Goal: Task Accomplishment & Management: Use online tool/utility

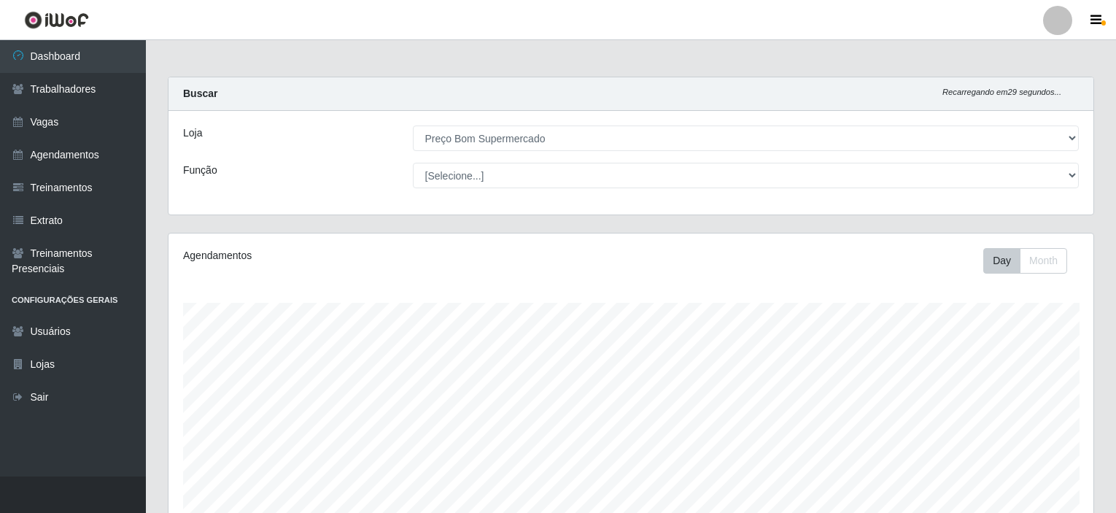
select select "387"
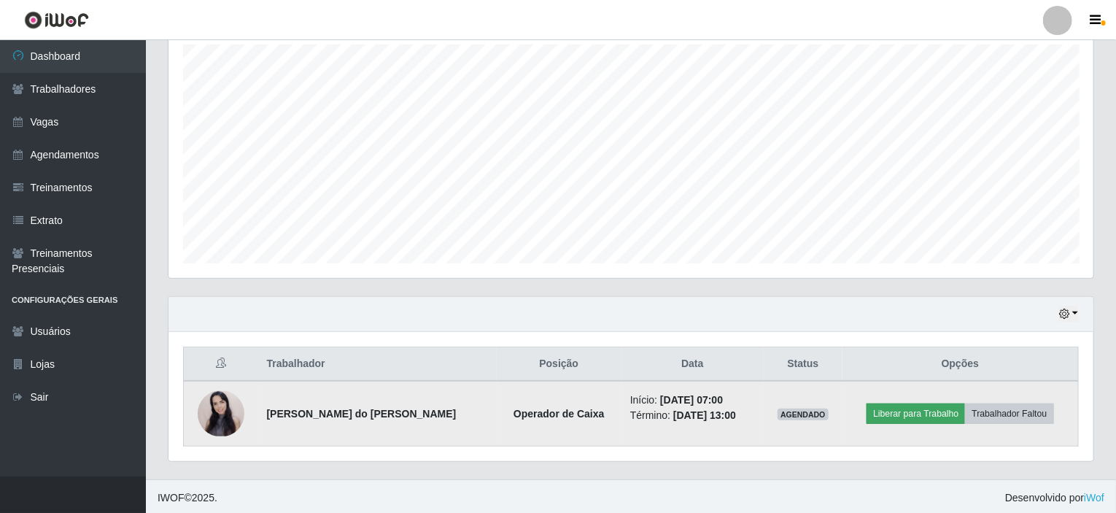
scroll to position [303, 925]
click at [927, 406] on button "Liberar para Trabalho" at bounding box center [916, 413] width 98 height 20
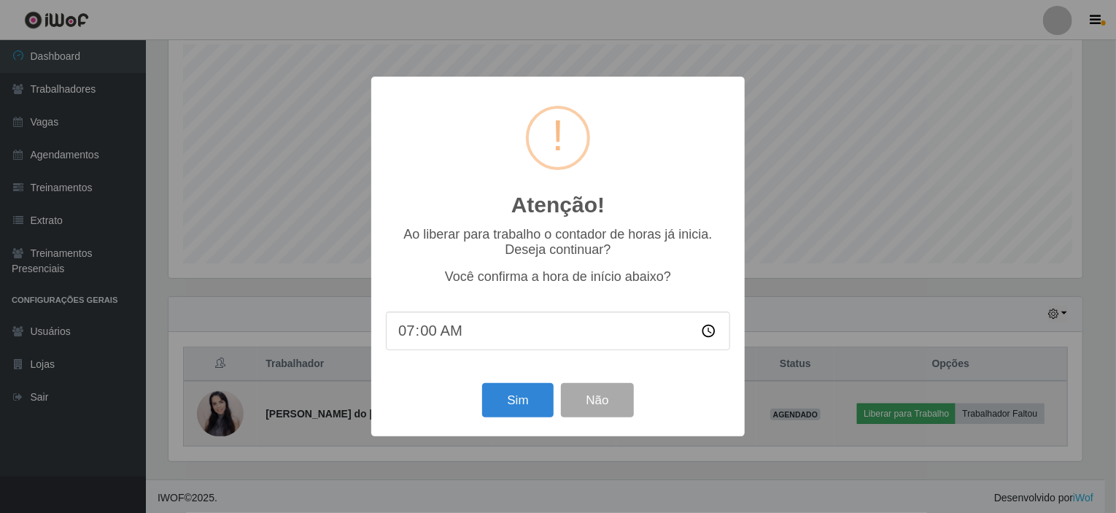
scroll to position [303, 919]
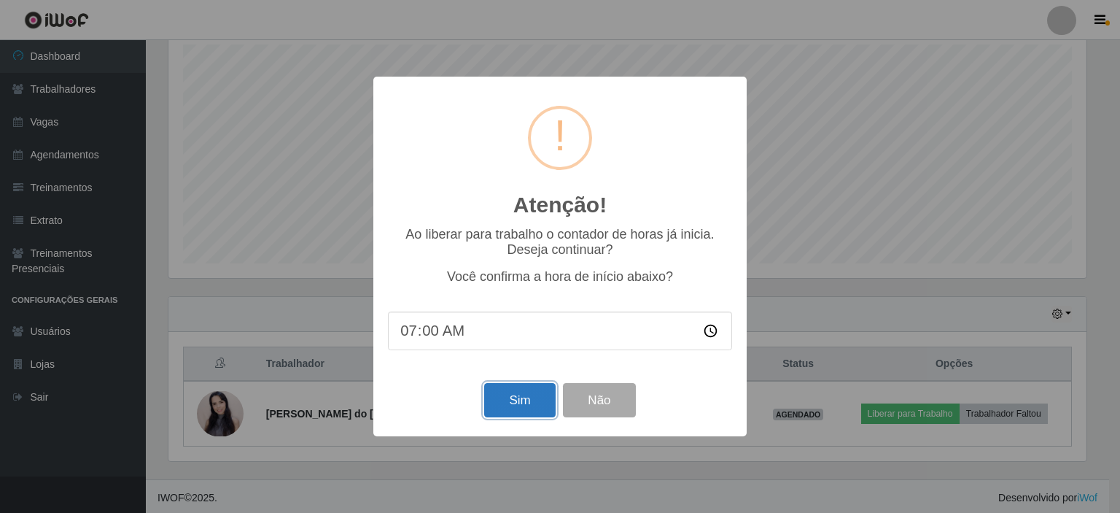
click at [514, 400] on button "Sim" at bounding box center [519, 400] width 71 height 34
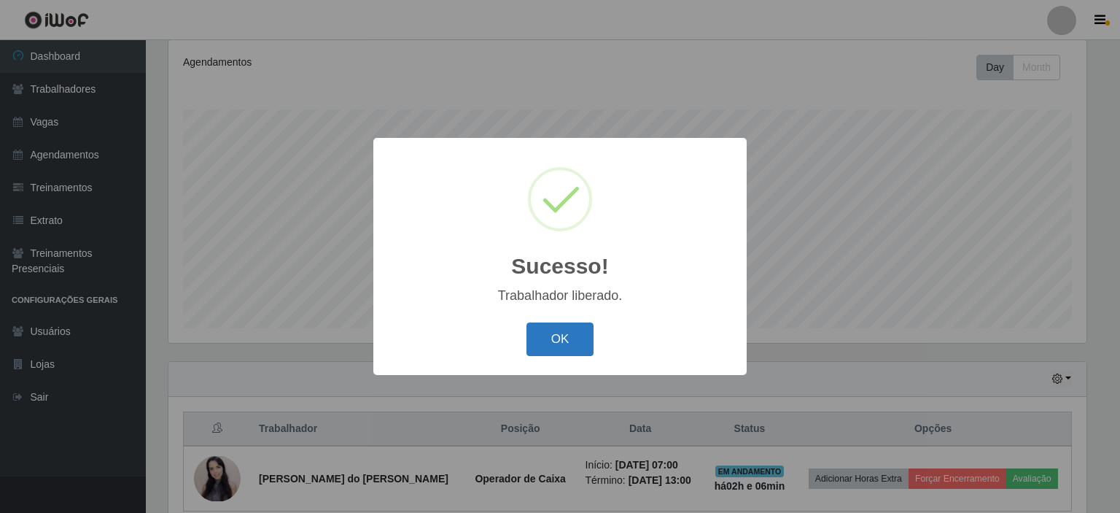
click at [546, 349] on button "OK" at bounding box center [561, 339] width 68 height 34
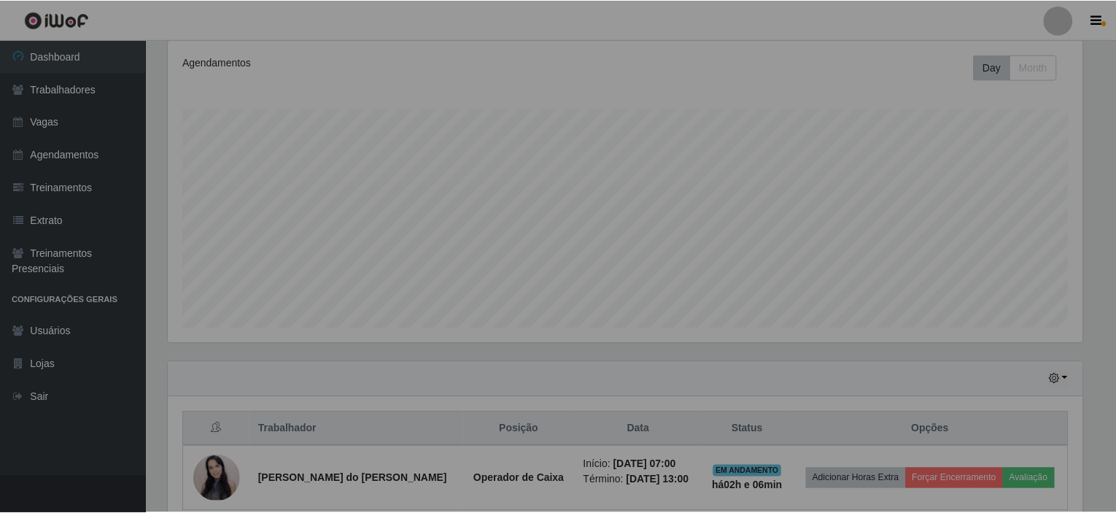
scroll to position [303, 925]
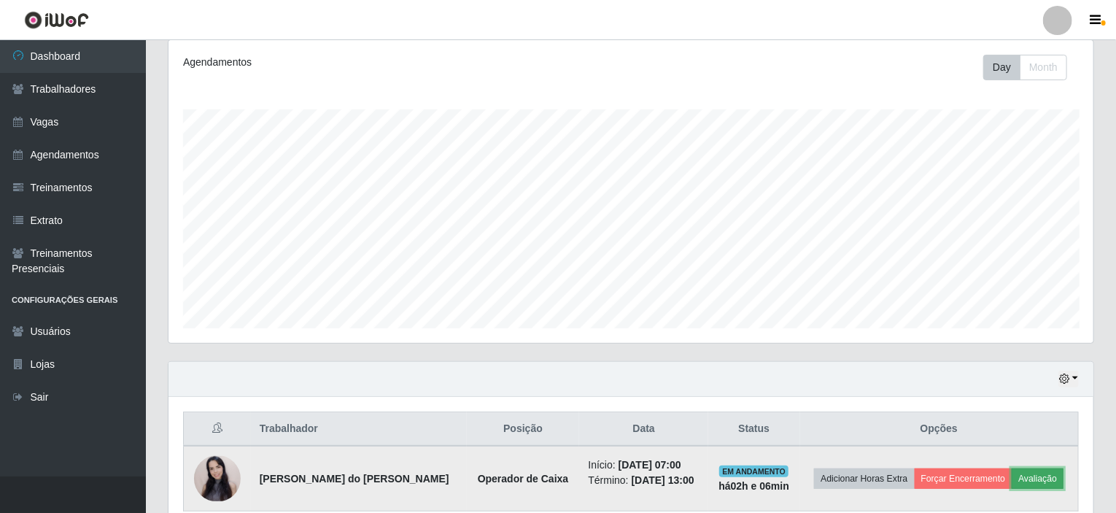
click at [1031, 475] on button "Avaliação" at bounding box center [1038, 478] width 52 height 20
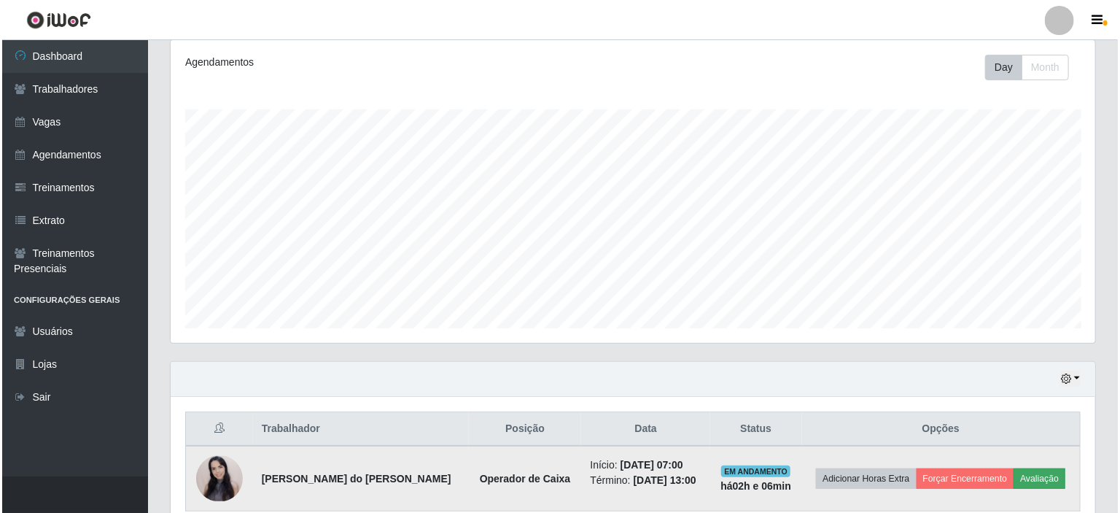
scroll to position [303, 919]
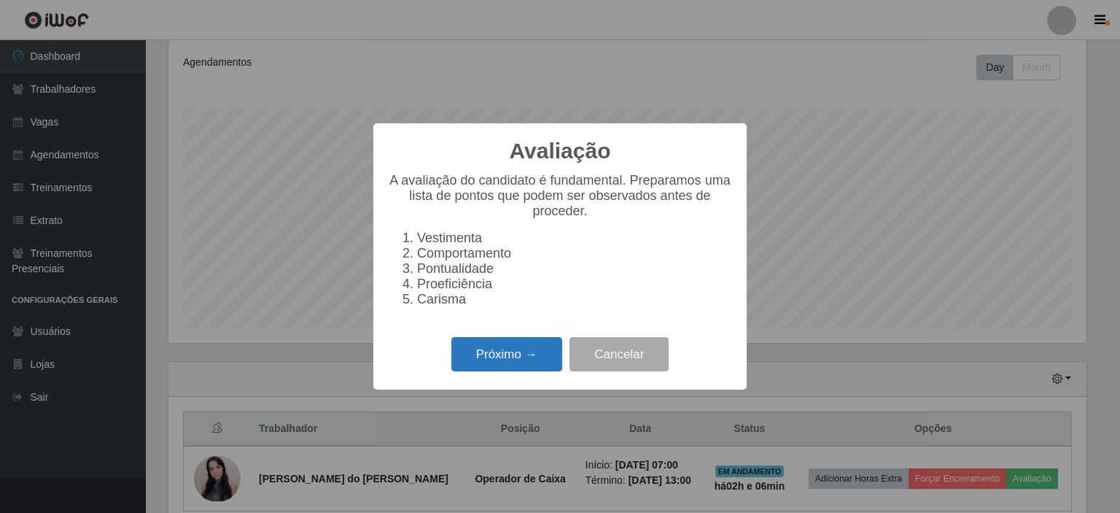
click at [501, 346] on button "Próximo →" at bounding box center [507, 354] width 111 height 34
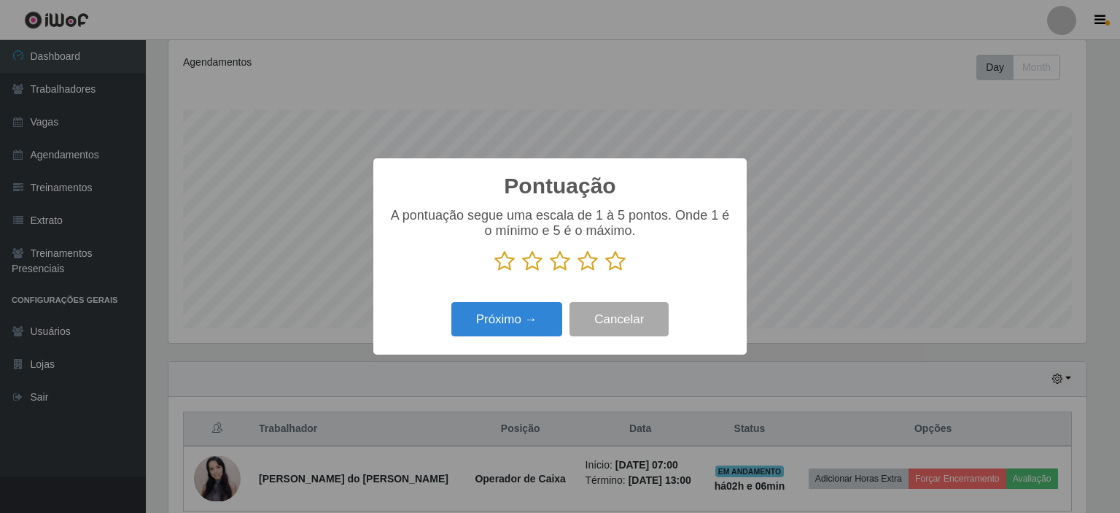
scroll to position [729127, 728510]
click at [613, 265] on icon at bounding box center [615, 261] width 20 height 22
click at [605, 272] on input "radio" at bounding box center [605, 272] width 0 height 0
click at [527, 314] on button "Próximo →" at bounding box center [507, 319] width 111 height 34
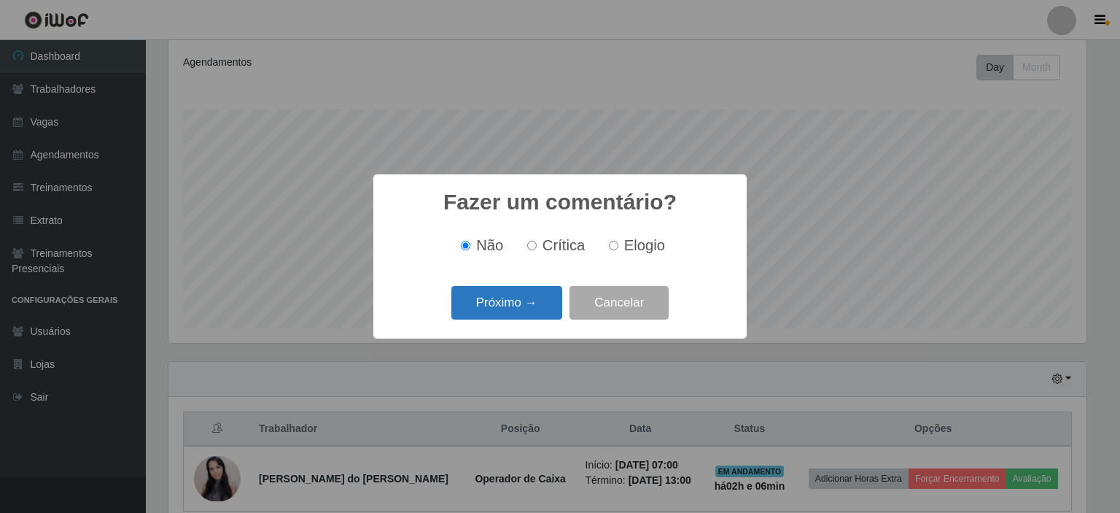
click at [470, 309] on button "Próximo →" at bounding box center [507, 303] width 111 height 34
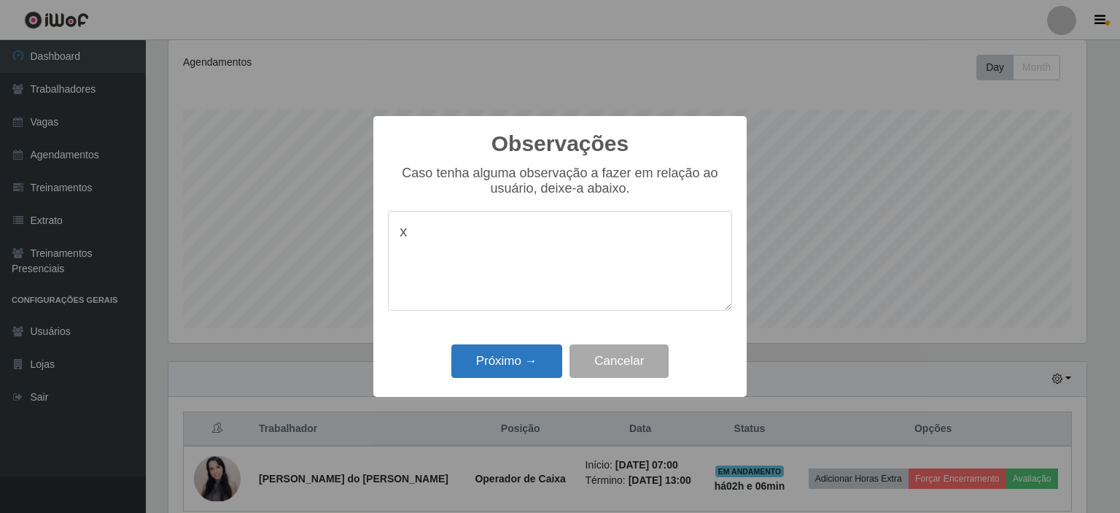
type textarea "x"
click at [502, 366] on button "Próximo →" at bounding box center [507, 361] width 111 height 34
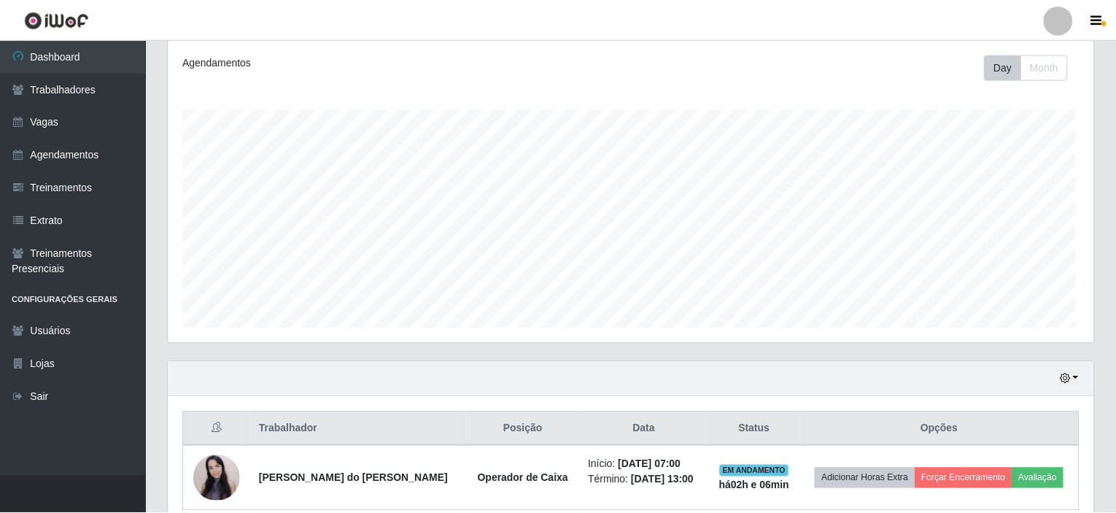
scroll to position [303, 925]
